Goal: Communication & Community: Answer question/provide support

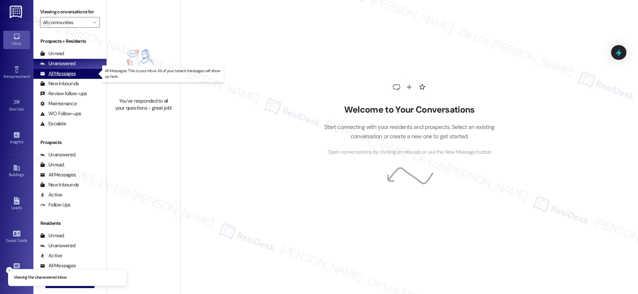
click at [80, 75] on div "All Messages (undefined)" at bounding box center [69, 74] width 73 height 10
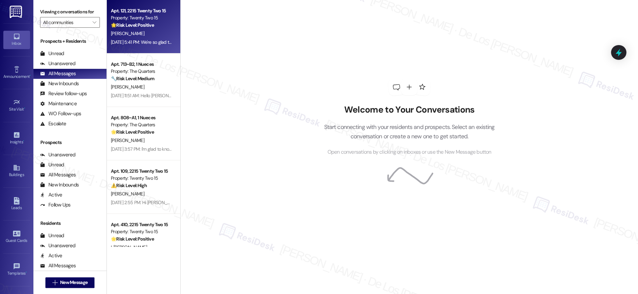
click at [152, 35] on div "[PERSON_NAME]" at bounding box center [141, 33] width 63 height 8
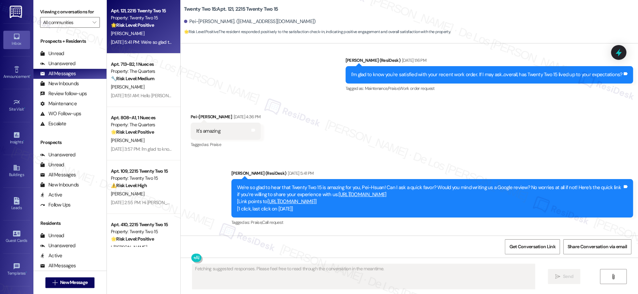
scroll to position [393, 0]
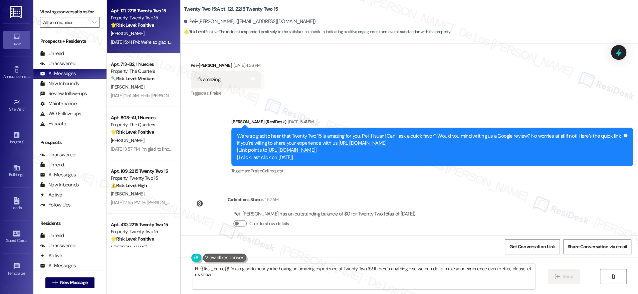
type textarea "Hi {{first_name}}! I'm so glad to hear you're having an amazing experience at T…"
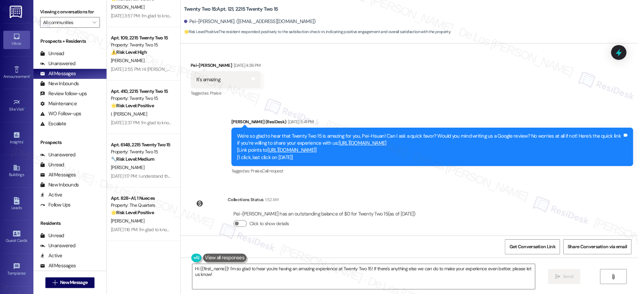
scroll to position [183, 0]
